Goal: Task Accomplishment & Management: Manage account settings

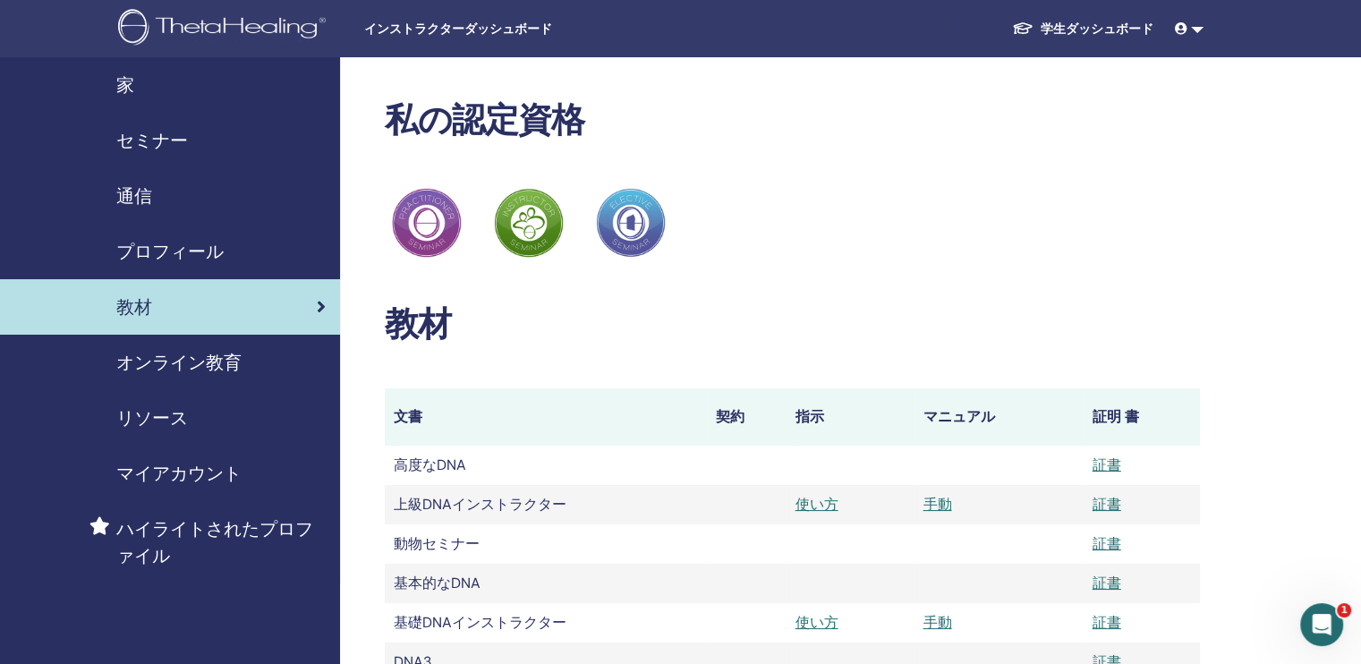
click at [1178, 28] on icon at bounding box center [1181, 28] width 13 height 13
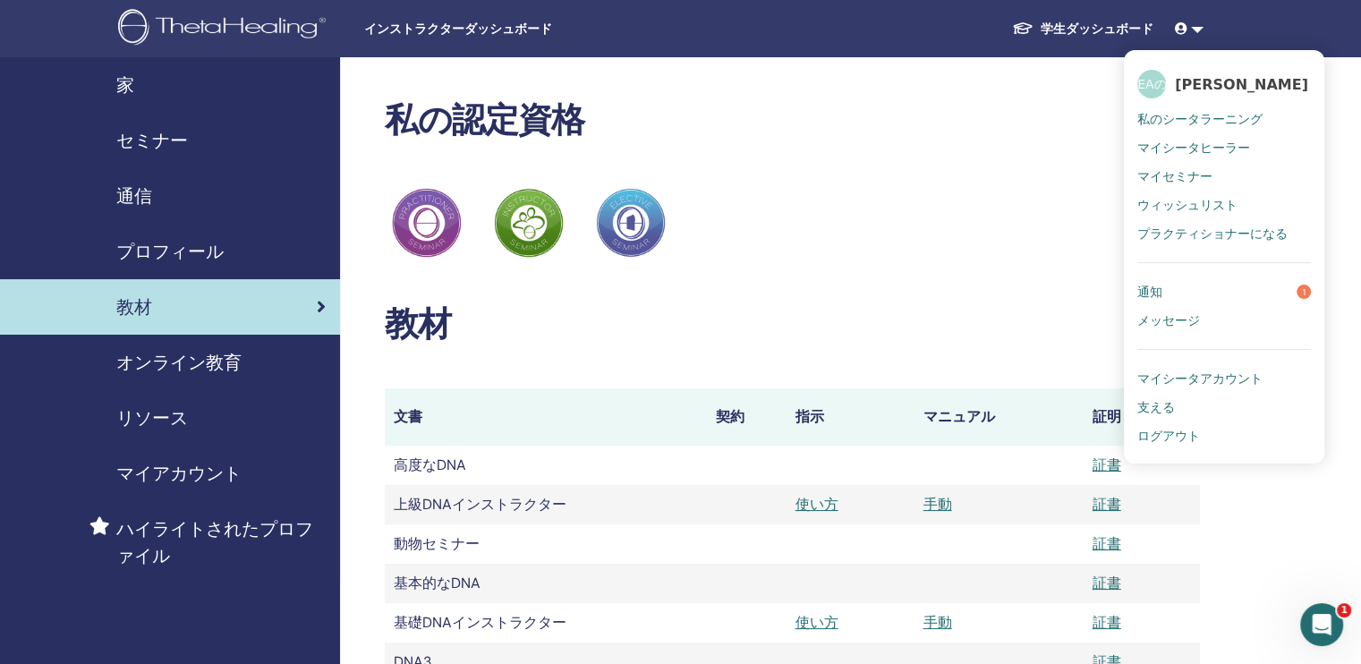
click at [1152, 290] on span "通知" at bounding box center [1149, 292] width 25 height 16
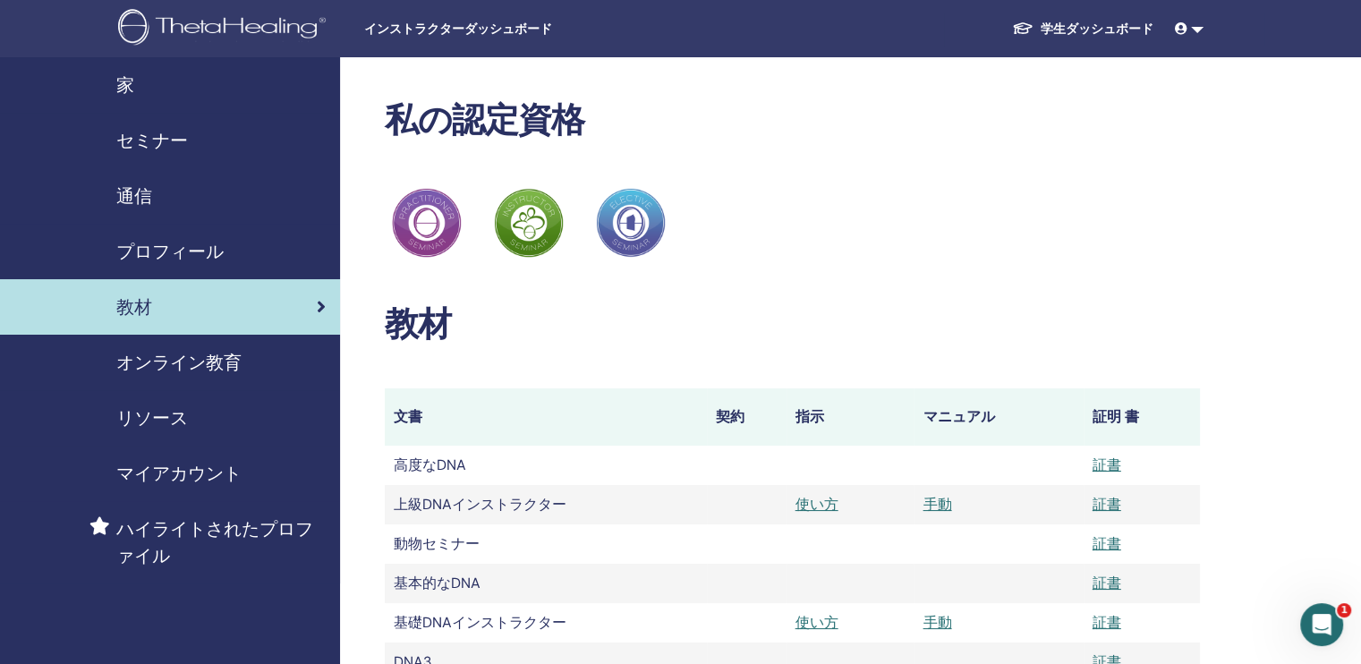
click at [1180, 31] on icon at bounding box center [1181, 28] width 13 height 13
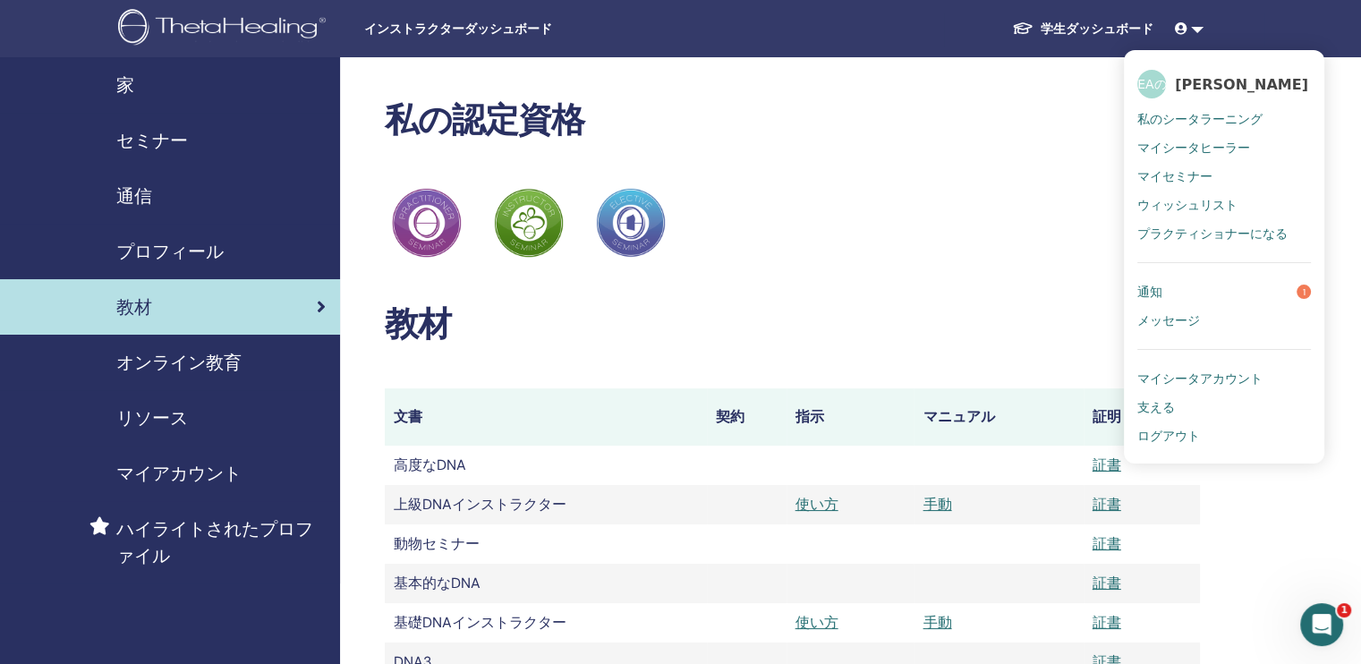
click at [1167, 437] on span "ログアウト" at bounding box center [1168, 436] width 63 height 16
